Goal: Information Seeking & Learning: Learn about a topic

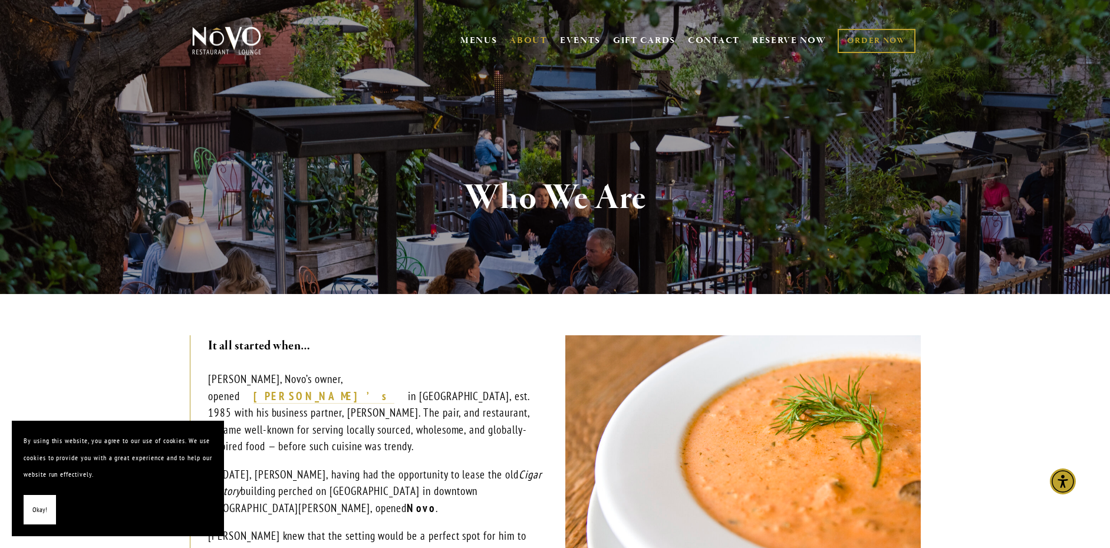
click at [555, 274] on div "Who We Are" at bounding box center [555, 199] width 849 height 192
